Goal: Complete application form: Complete application form

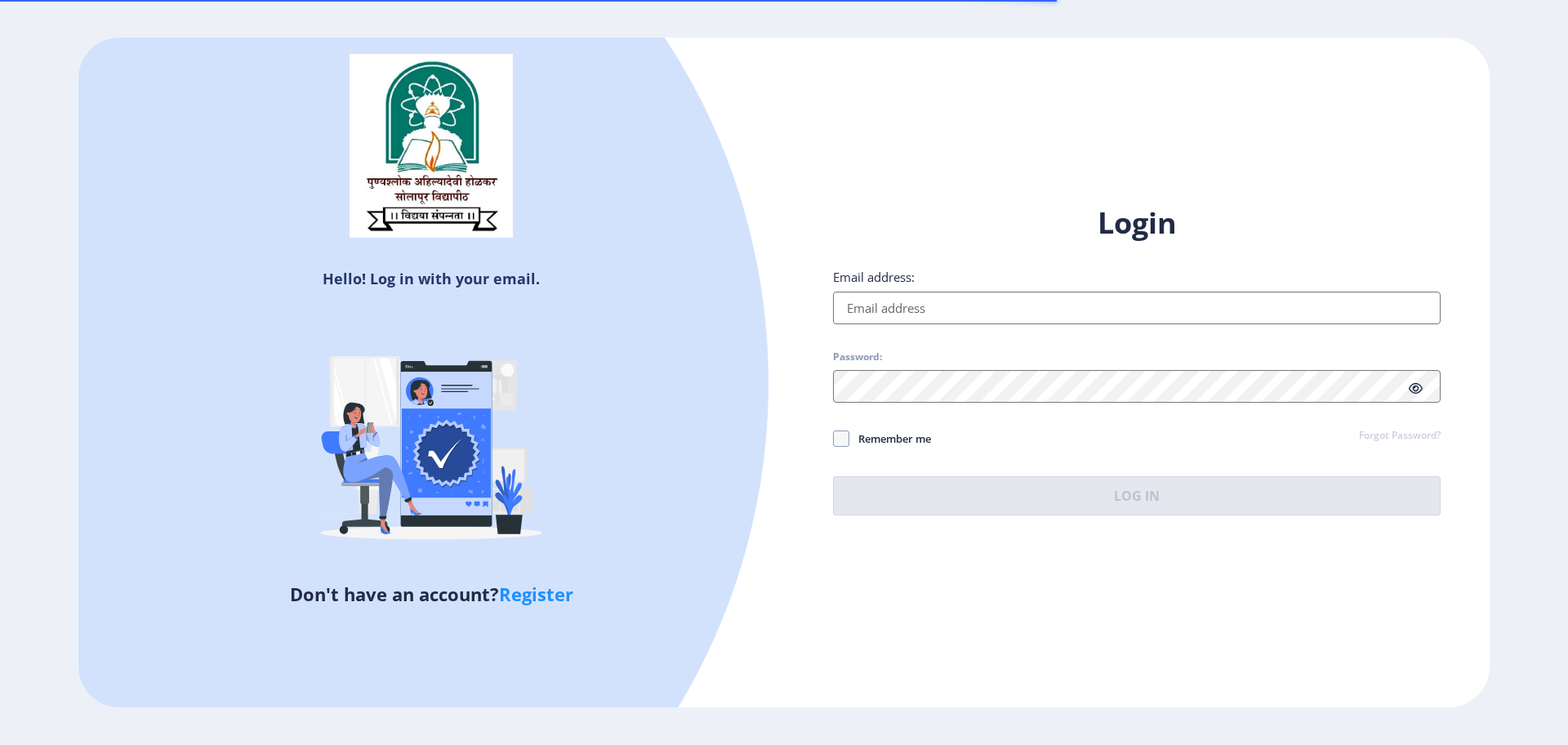
click at [1001, 292] on input "Email address:" at bounding box center [1137, 308] width 607 height 32
type input "[EMAIL_ADDRESS][DOMAIN_NAME]"
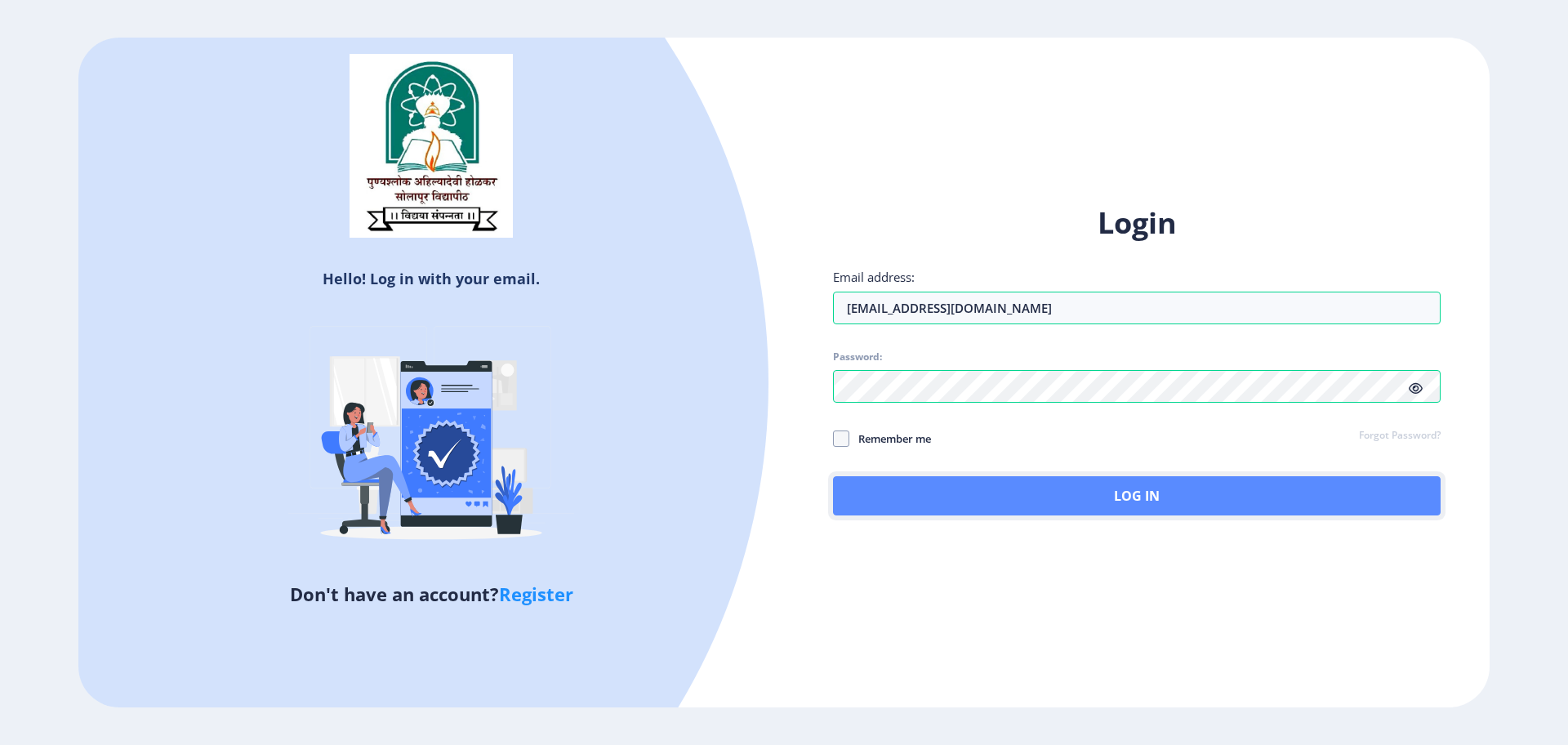
click at [1096, 509] on button "Log In" at bounding box center [1137, 496] width 607 height 39
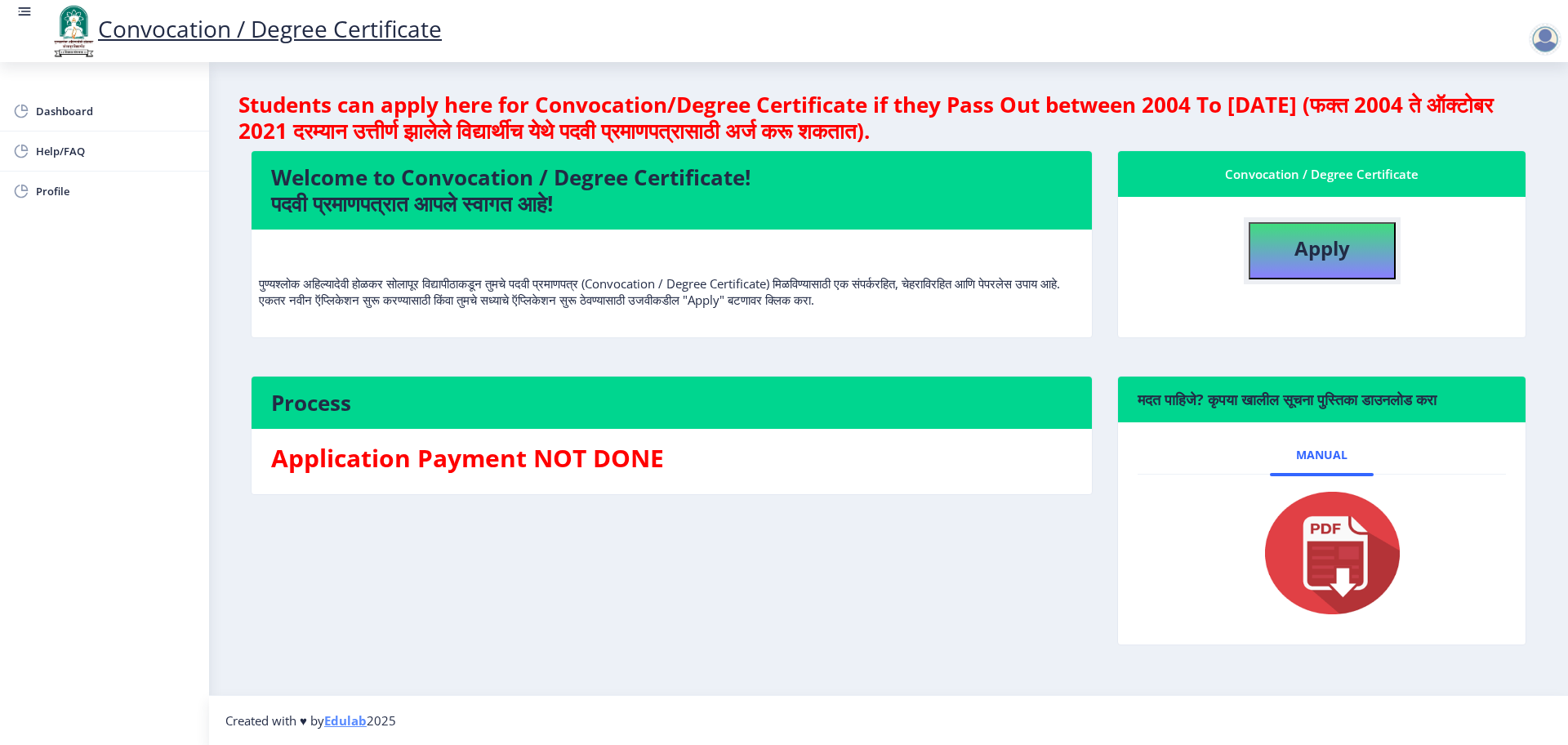
click at [1306, 259] on b "Apply" at bounding box center [1322, 248] width 55 height 27
select select
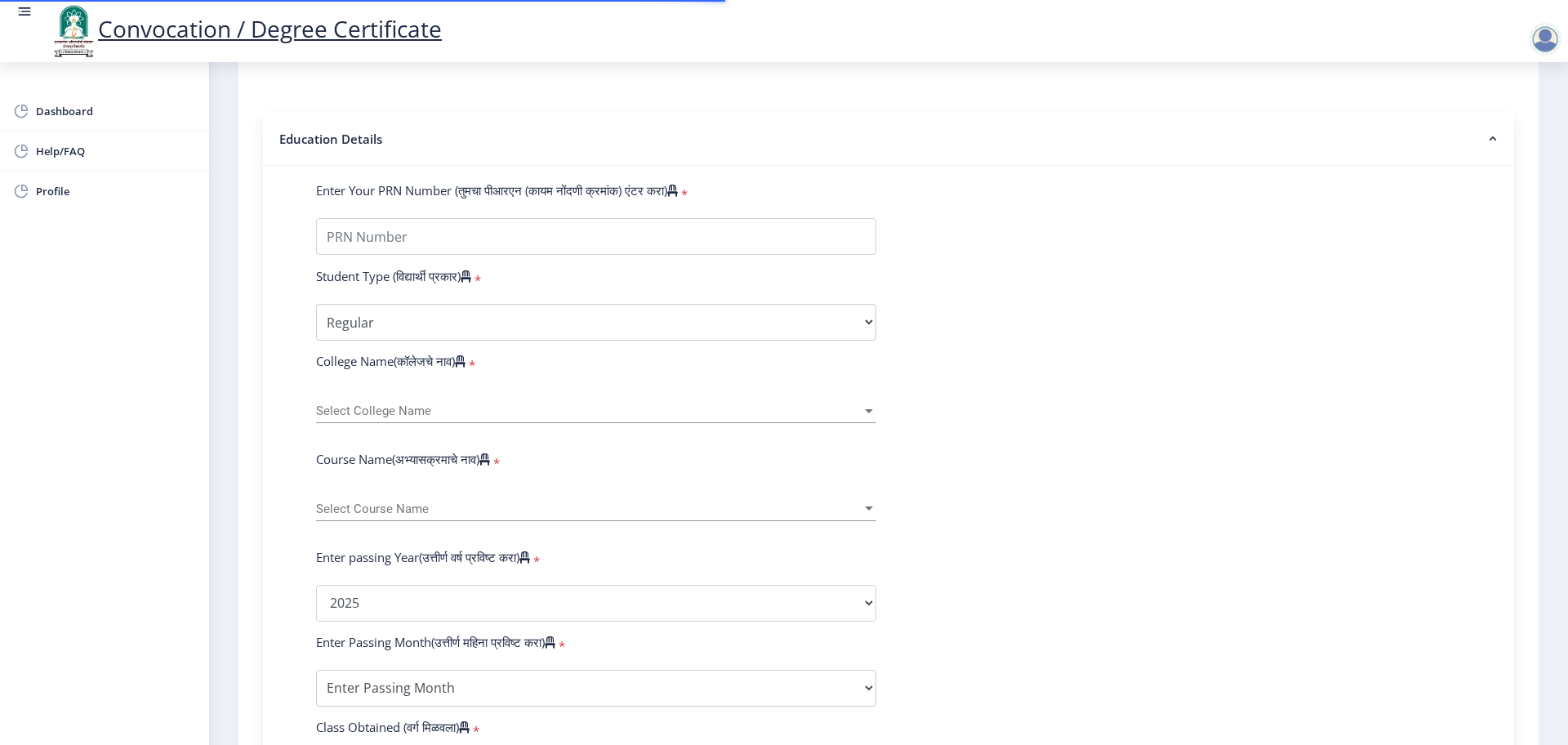
scroll to position [31, 0]
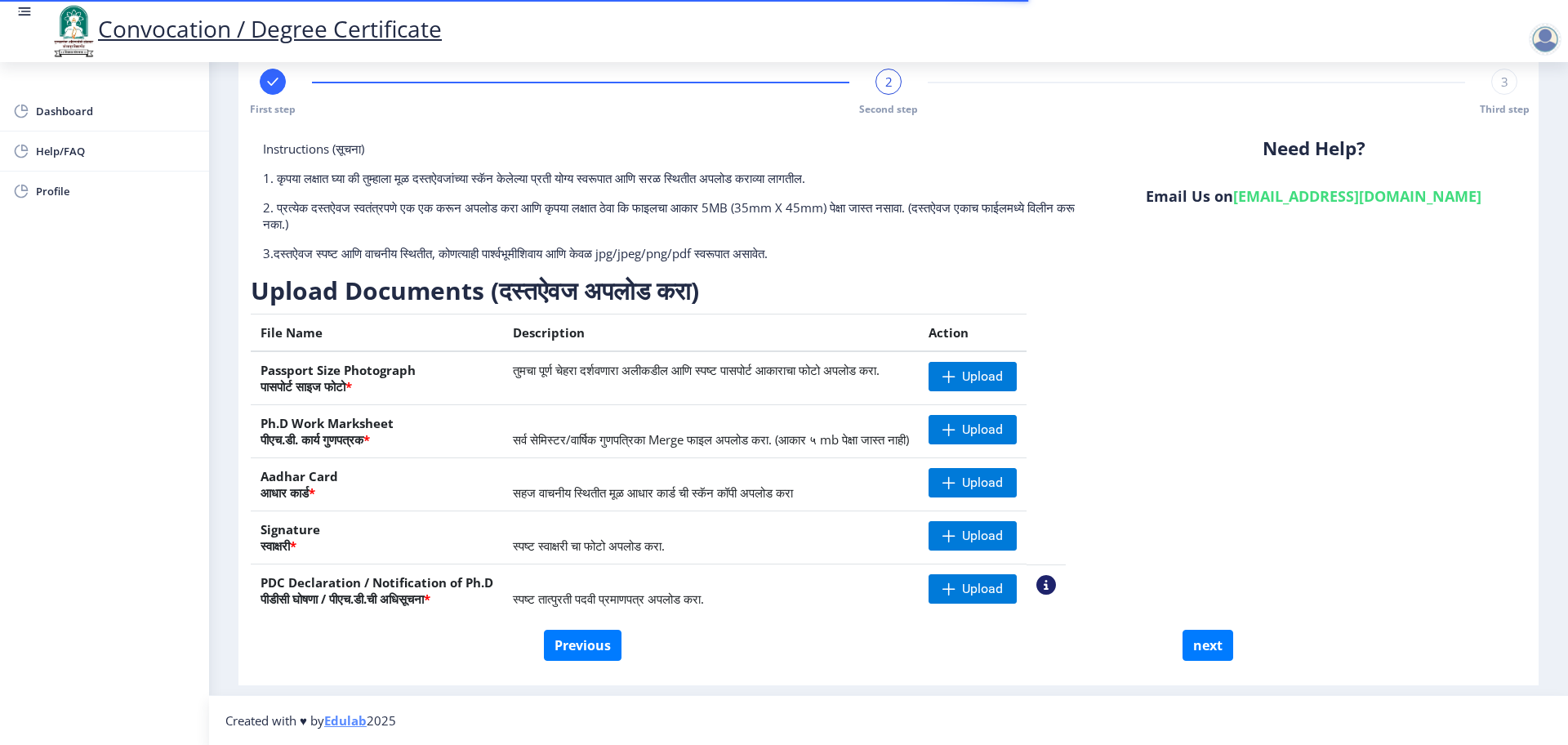
click at [264, 86] on div at bounding box center [272, 81] width 26 height 26
select select "Regular"
select select "English"
select select "April"
select select "PASS CLASS"
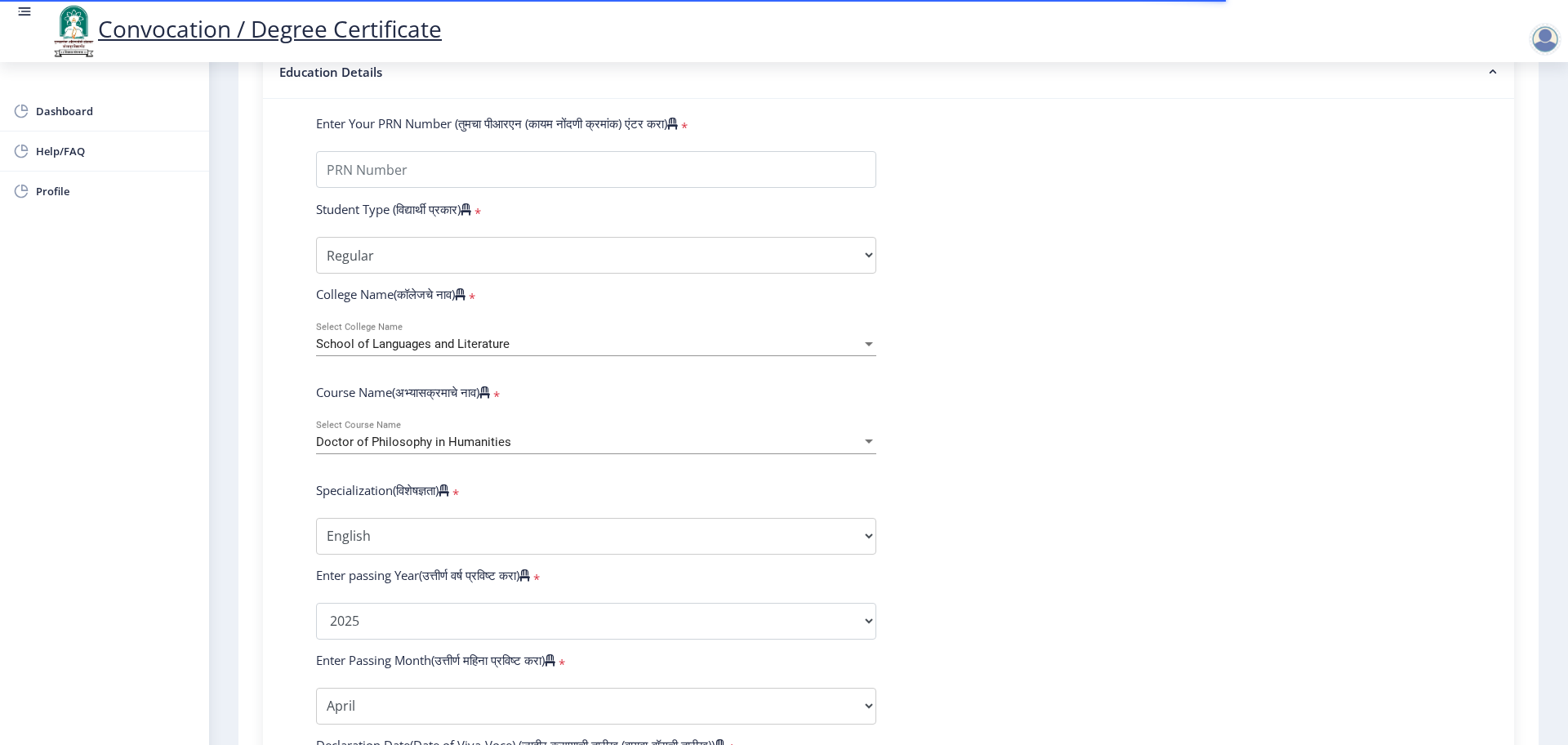
scroll to position [409, 0]
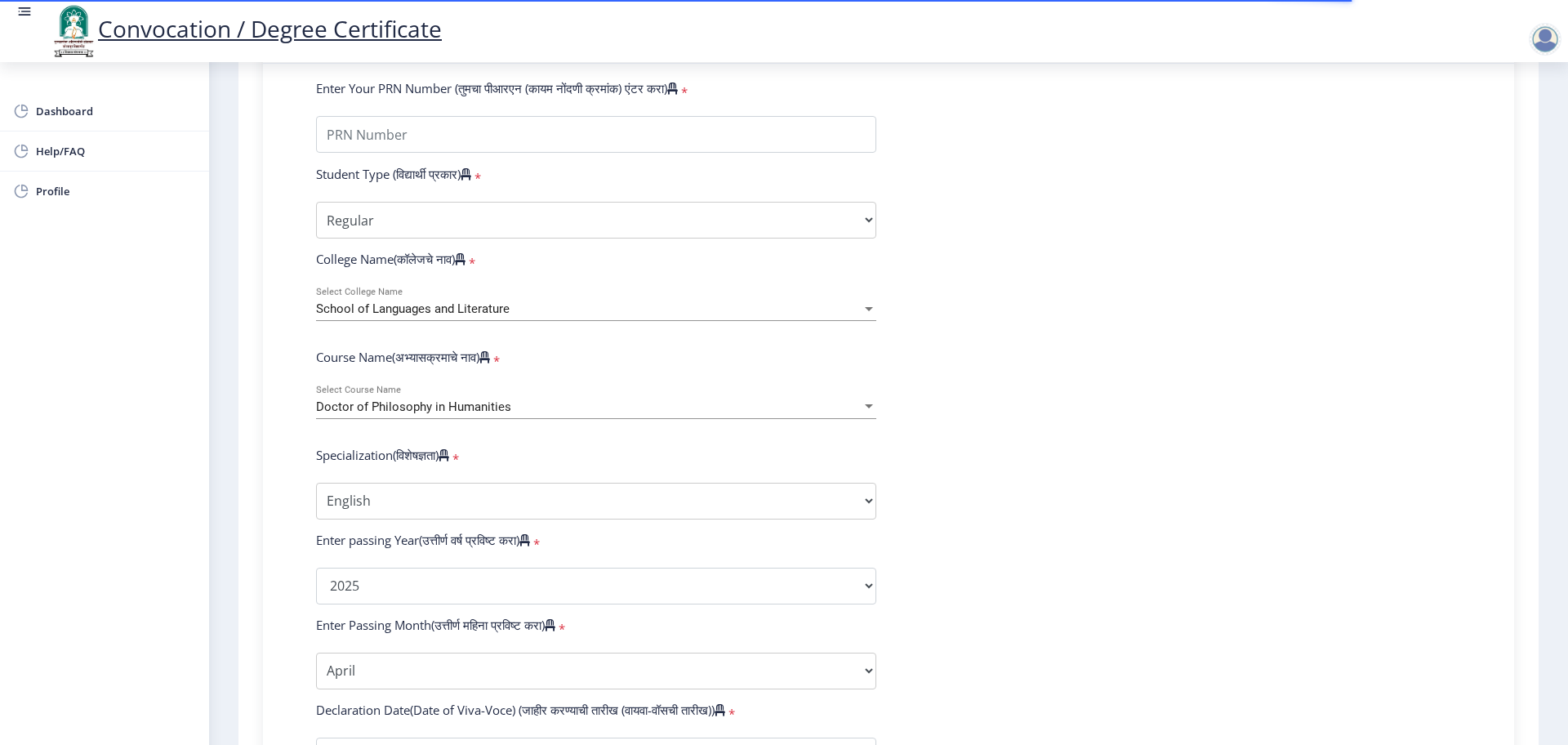
click at [517, 311] on div "School of Languages and Literature Select College Name" at bounding box center [596, 304] width 560 height 34
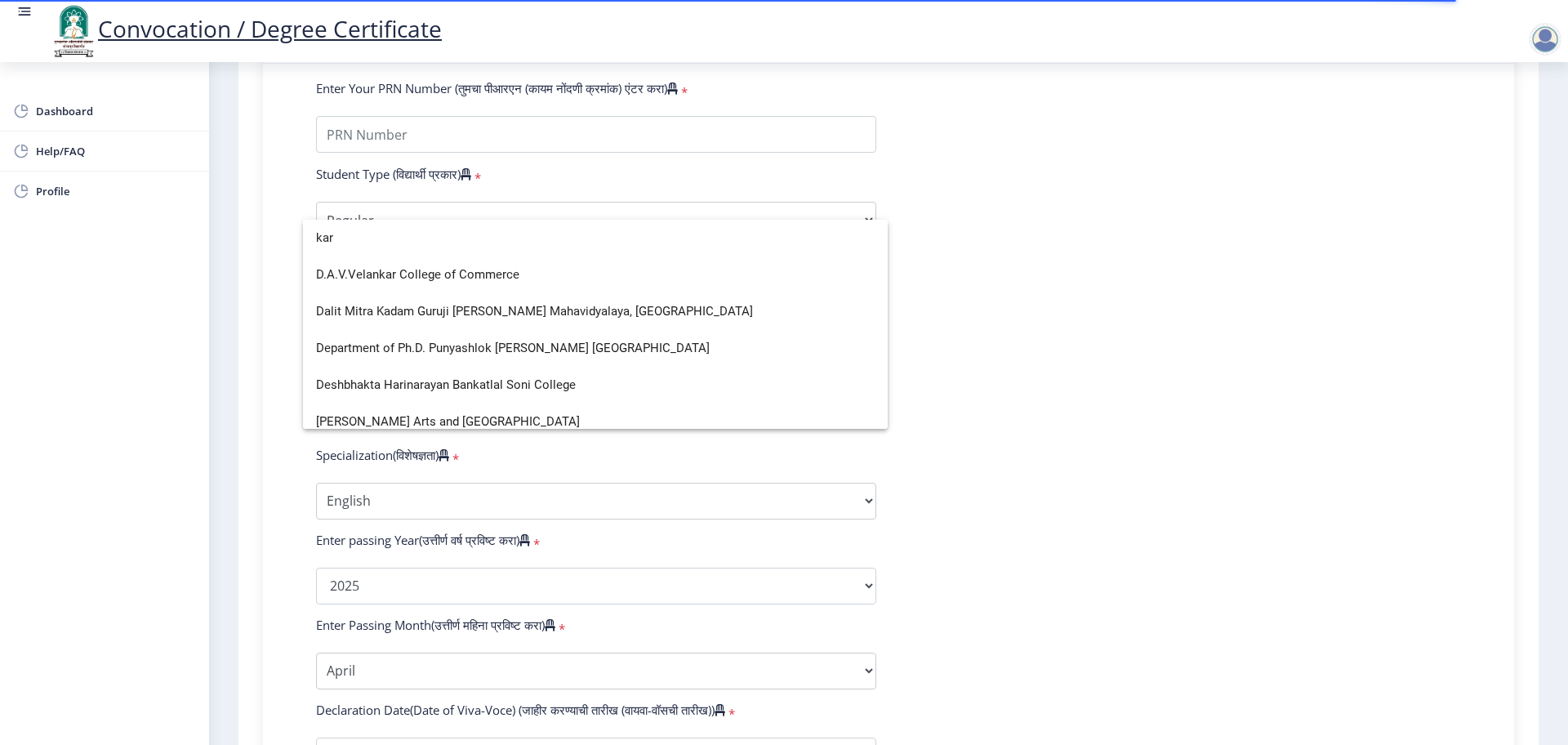
scroll to position [10, 0]
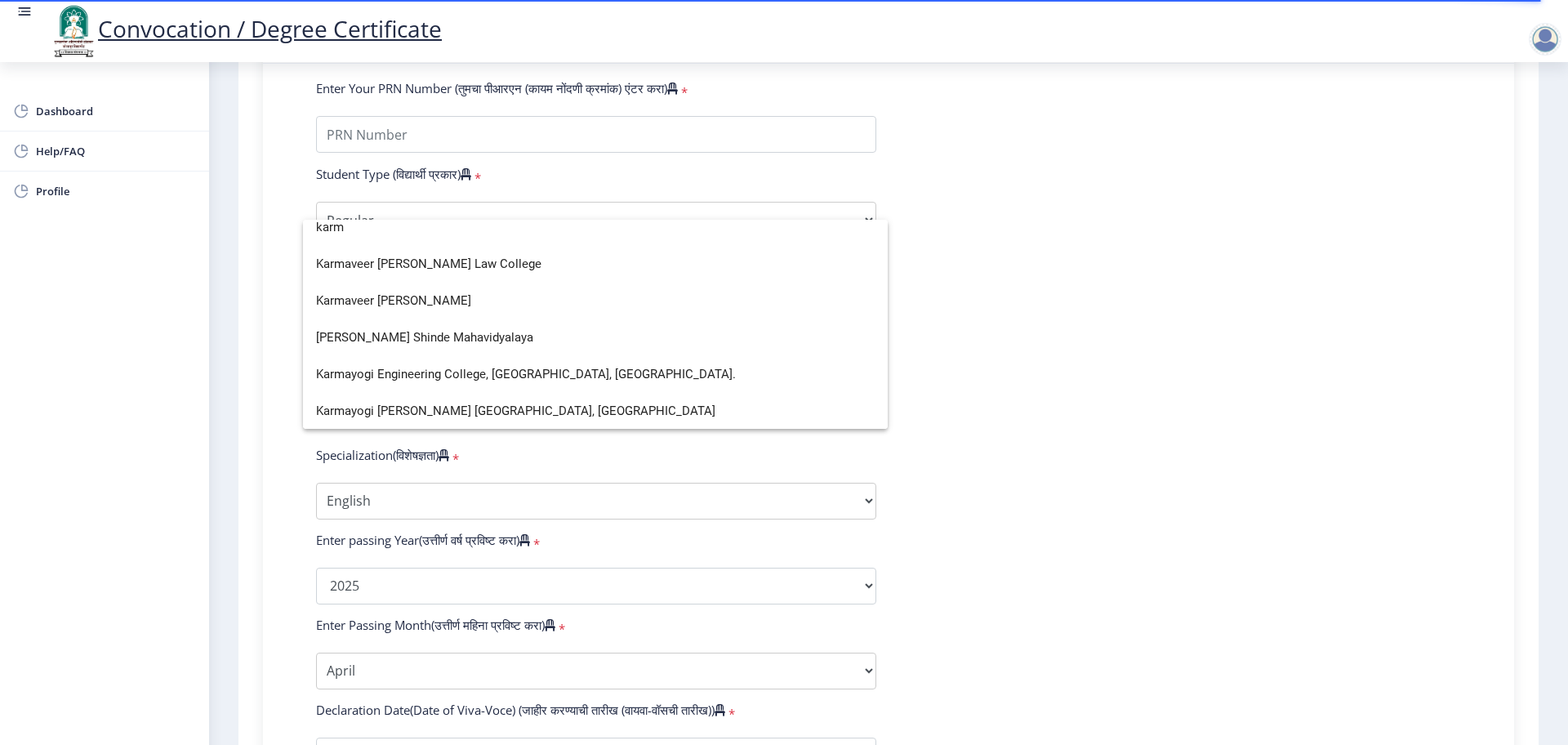
type input "karm"
click at [517, 311] on span "Karmaveer [PERSON_NAME]" at bounding box center [595, 300] width 559 height 37
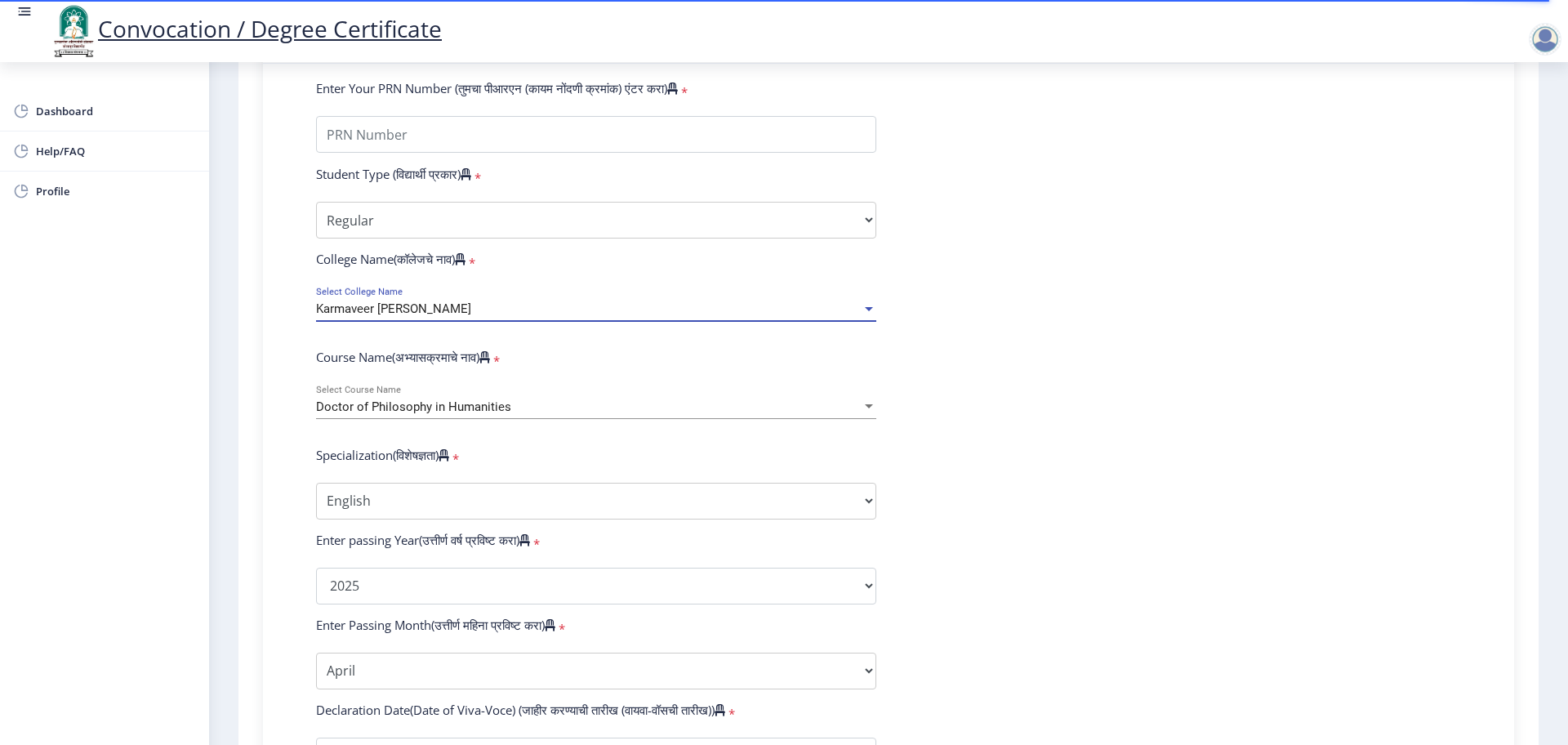
click at [466, 414] on span "Doctor of Philosophy in Humanities" at bounding box center [414, 406] width 195 height 15
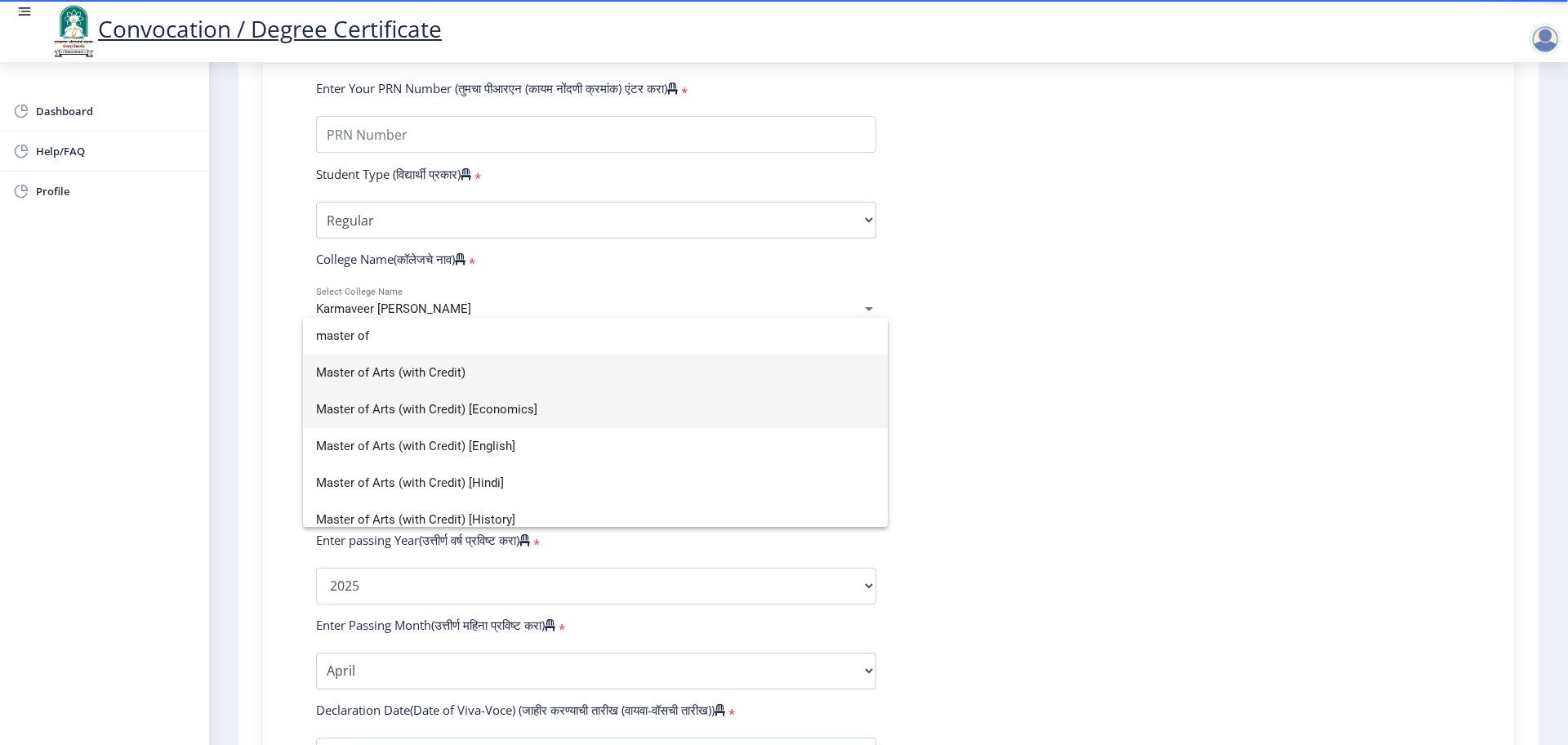
scroll to position [85, 0]
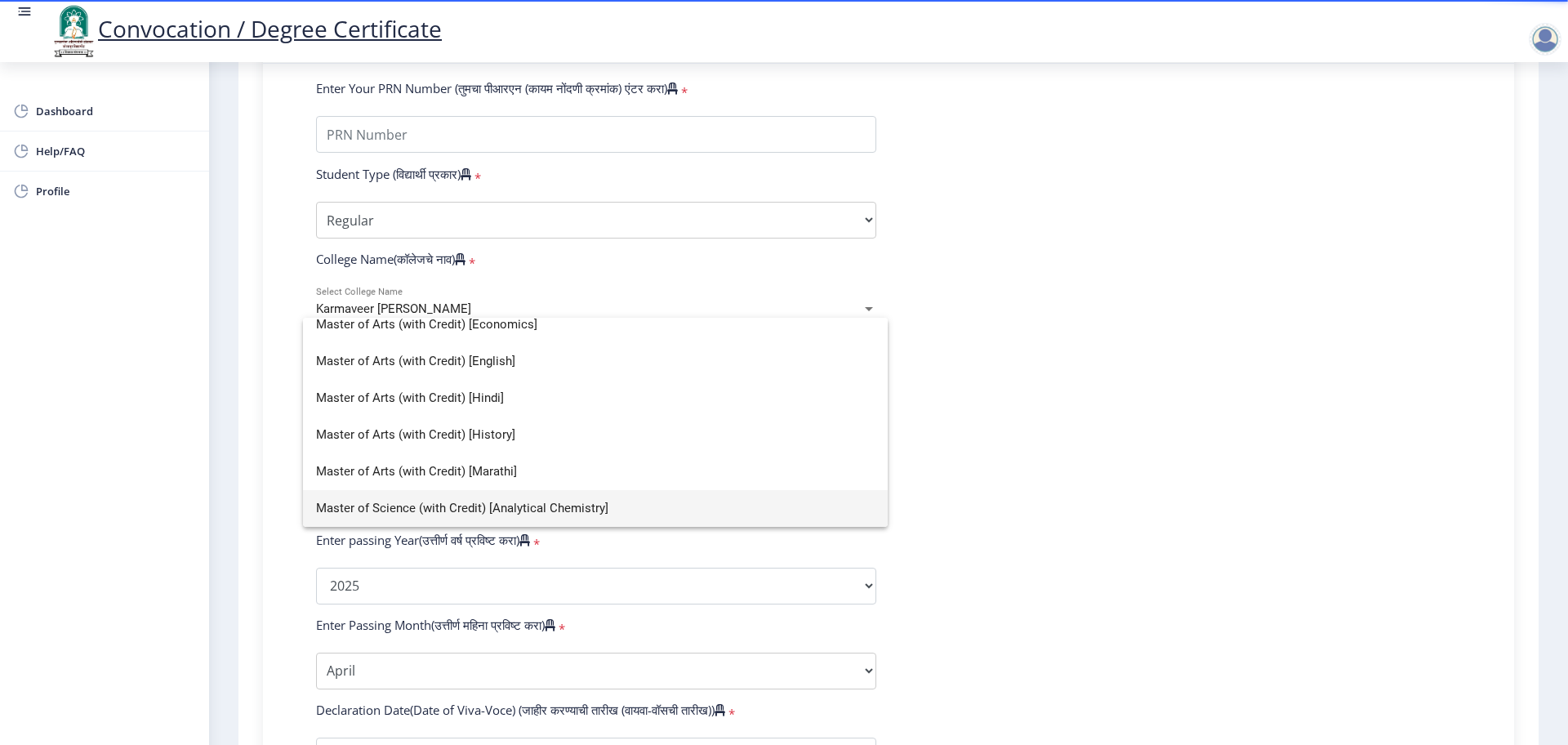
type input "master of"
click at [644, 513] on span "Master of Science (with Credit) [Analytical Chemistry]" at bounding box center [595, 509] width 559 height 37
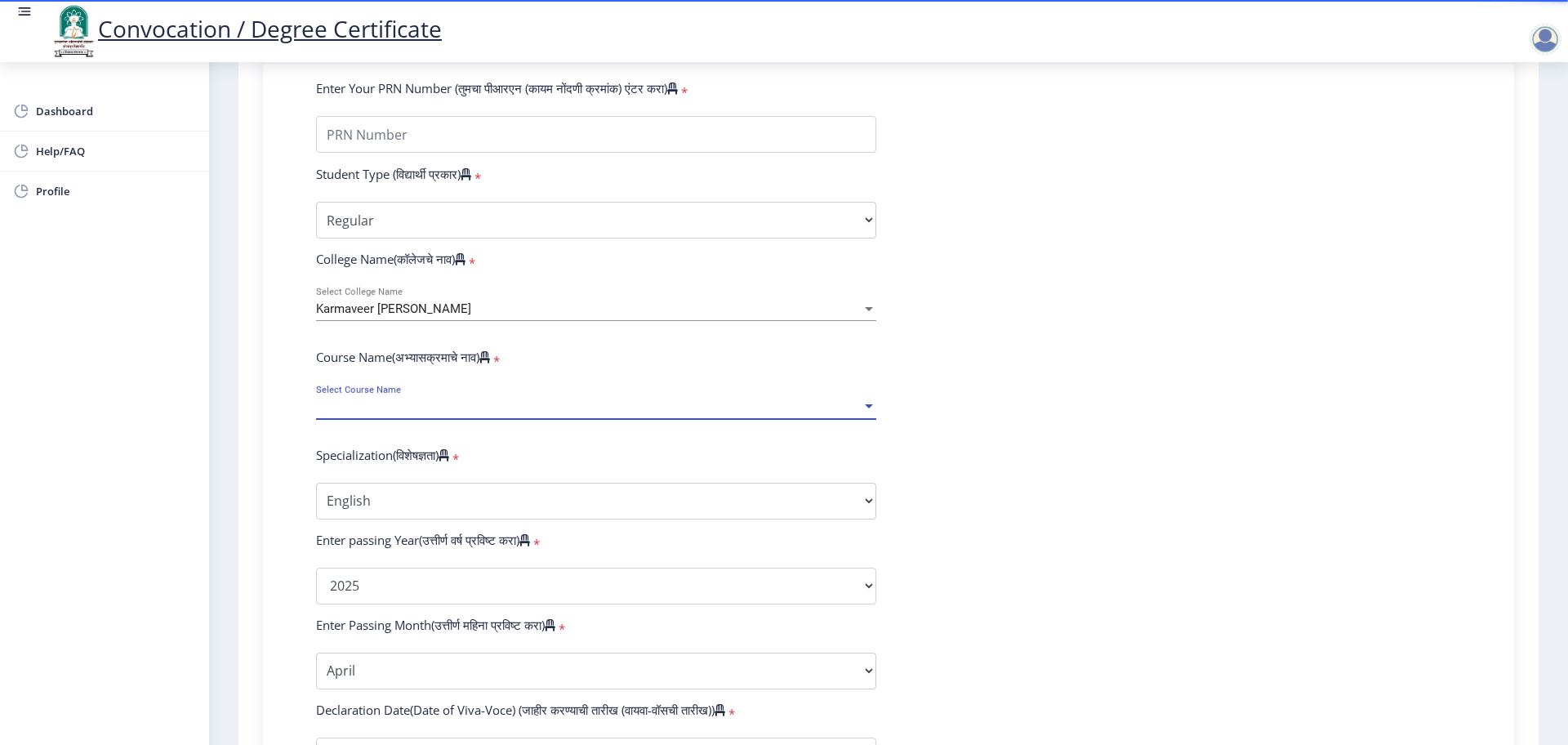
select select "April"
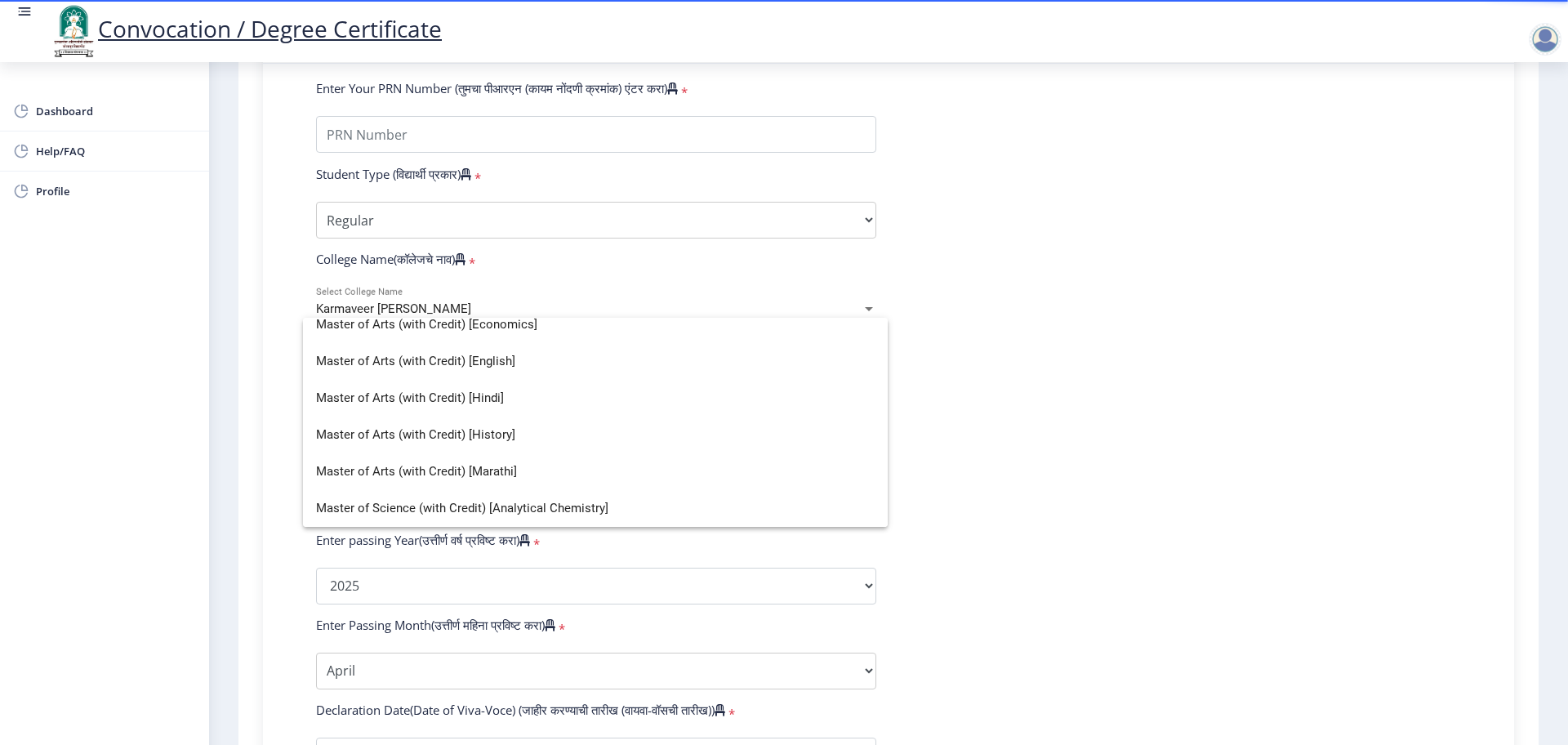
select select "Physics (Material Science)"
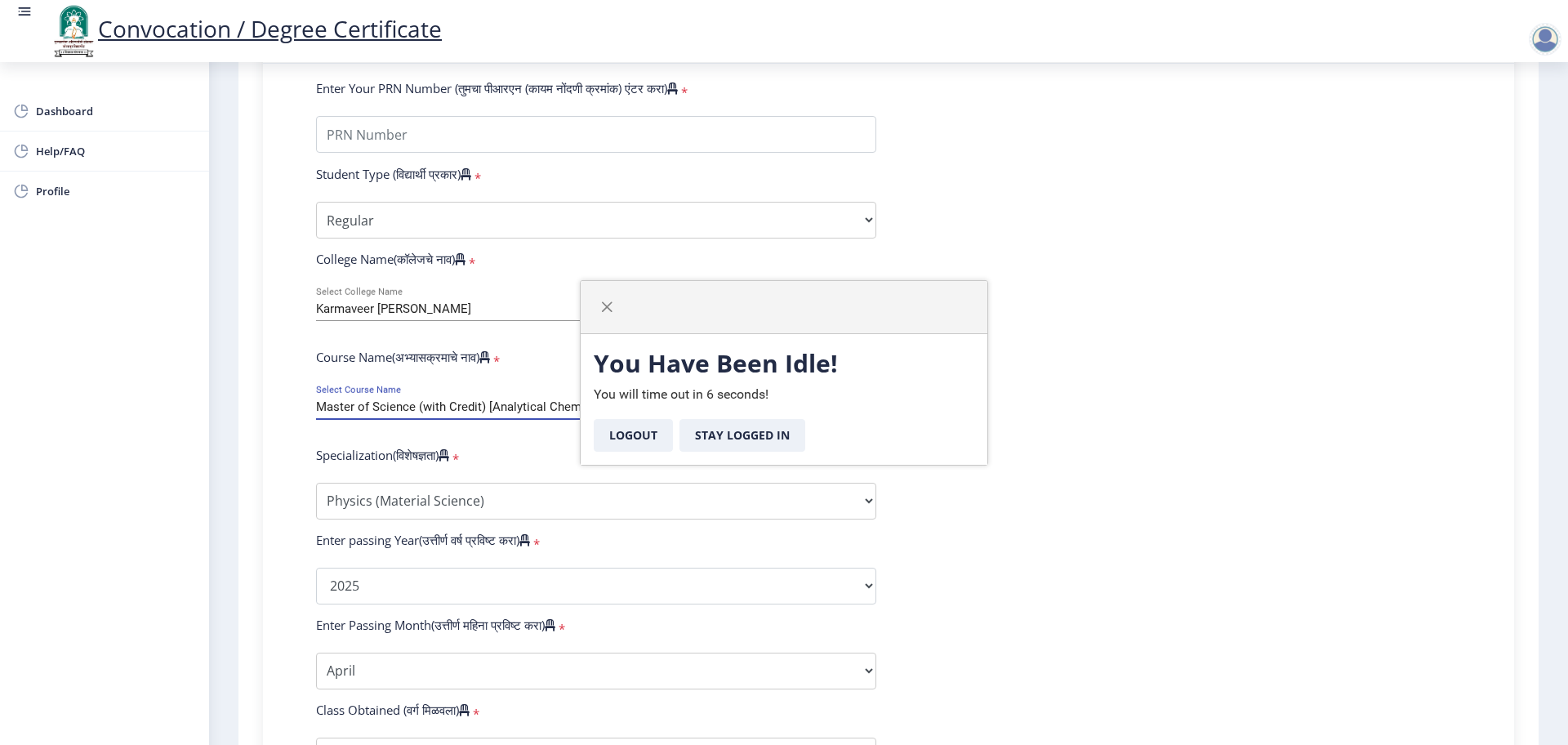
select select "Regular"
select select
select select "2025"
select select "April"
select select "PASS CLASS"
